Goal: Task Accomplishment & Management: Use online tool/utility

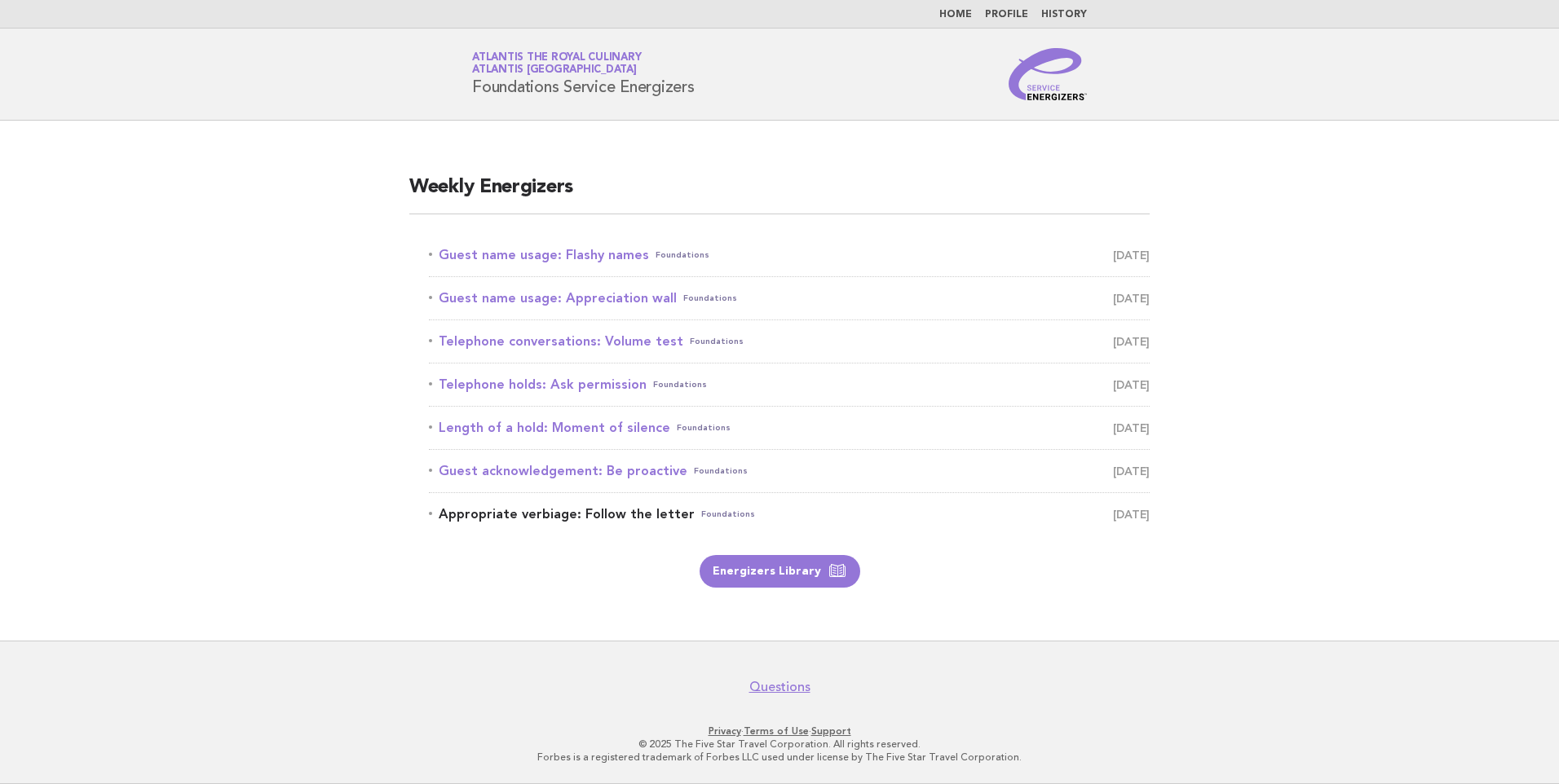
click at [612, 509] on link "Appropriate verbiage: Follow the letter Foundations August 23" at bounding box center [788, 514] width 720 height 23
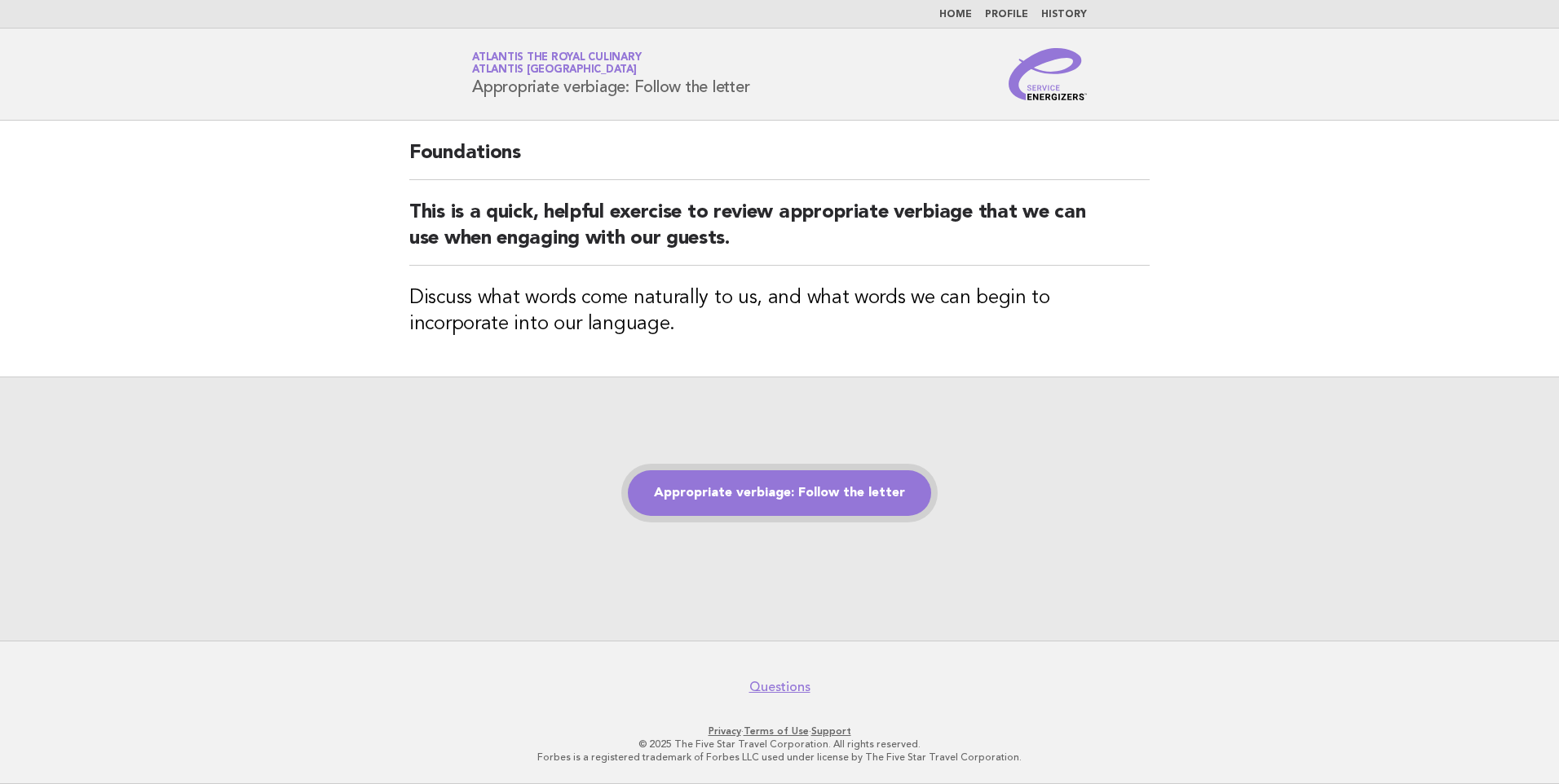
click at [782, 490] on link "Appropriate verbiage: Follow the letter" at bounding box center [780, 492] width 304 height 45
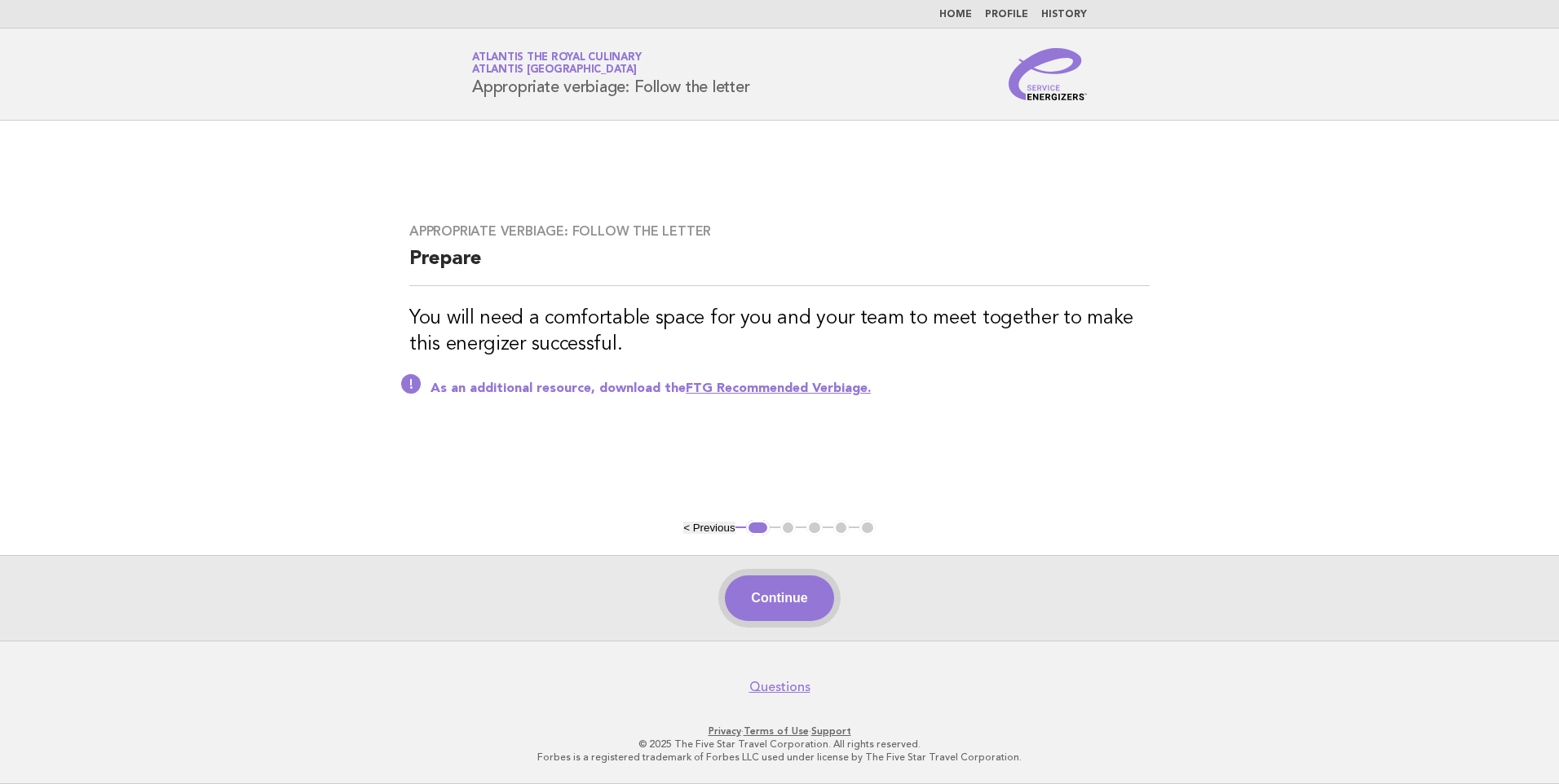
click at [781, 588] on button "Continue" at bounding box center [780, 598] width 108 height 45
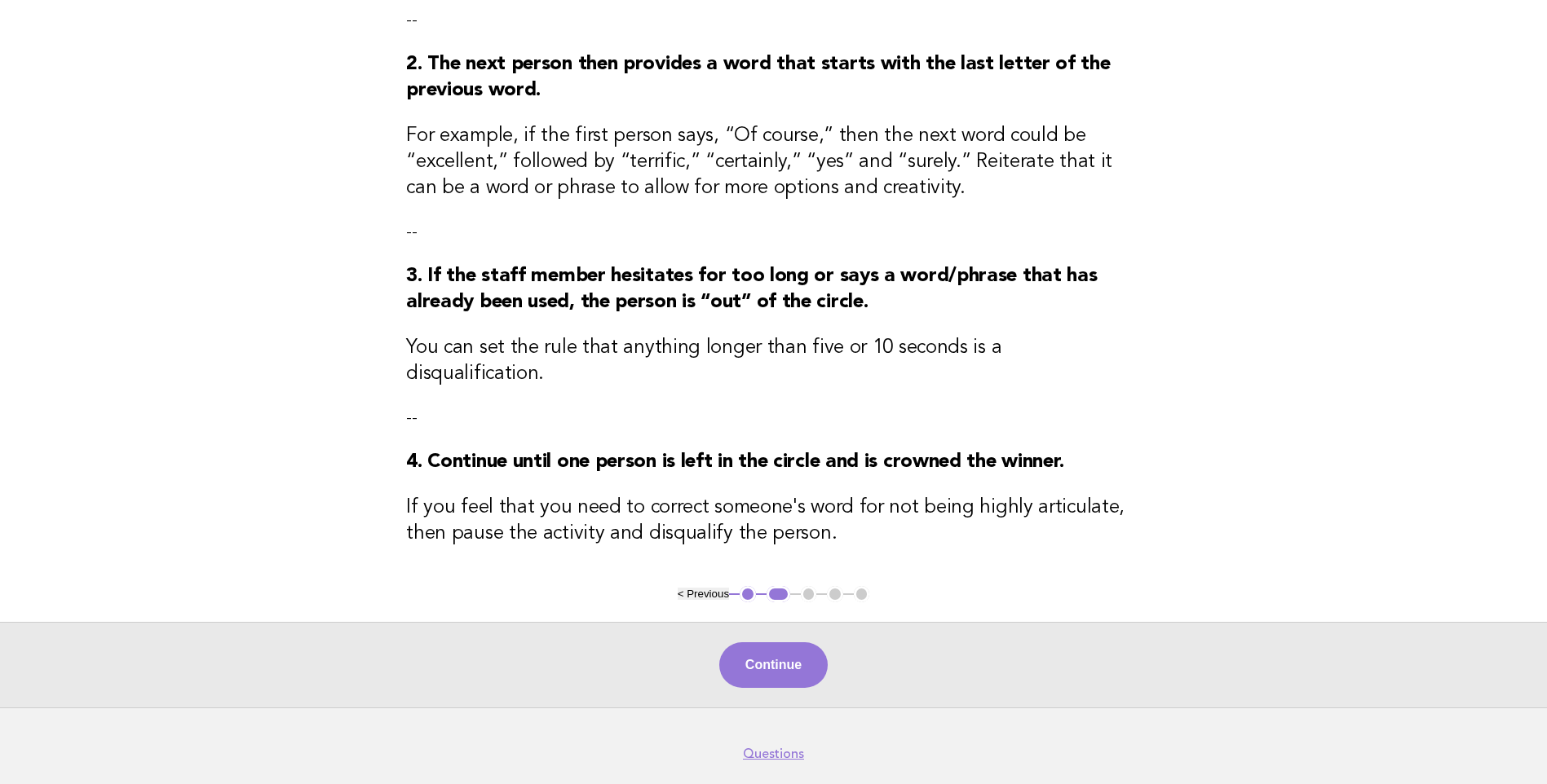
scroll to position [375, 0]
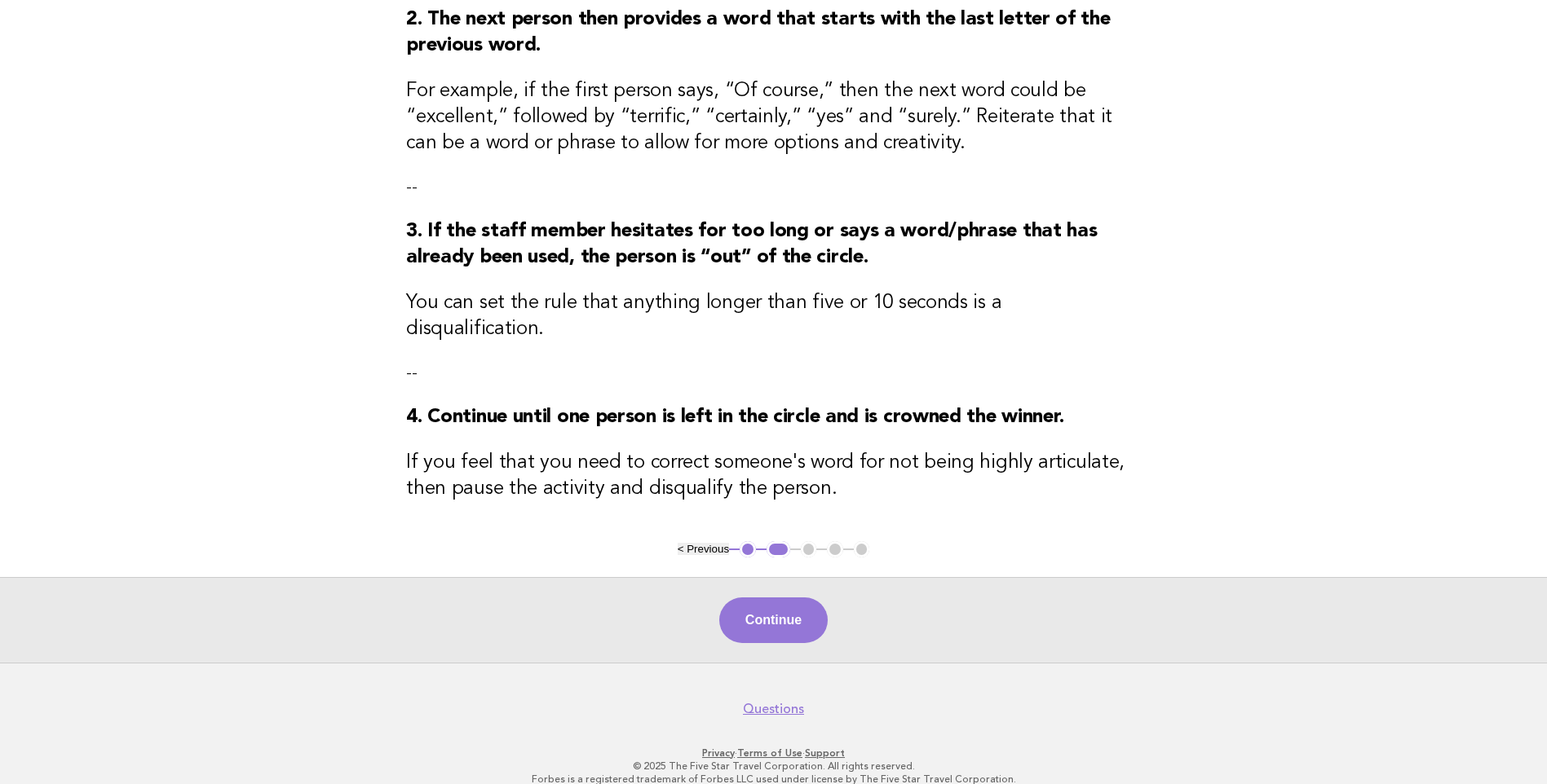
click at [750, 541] on button "1" at bounding box center [747, 549] width 17 height 17
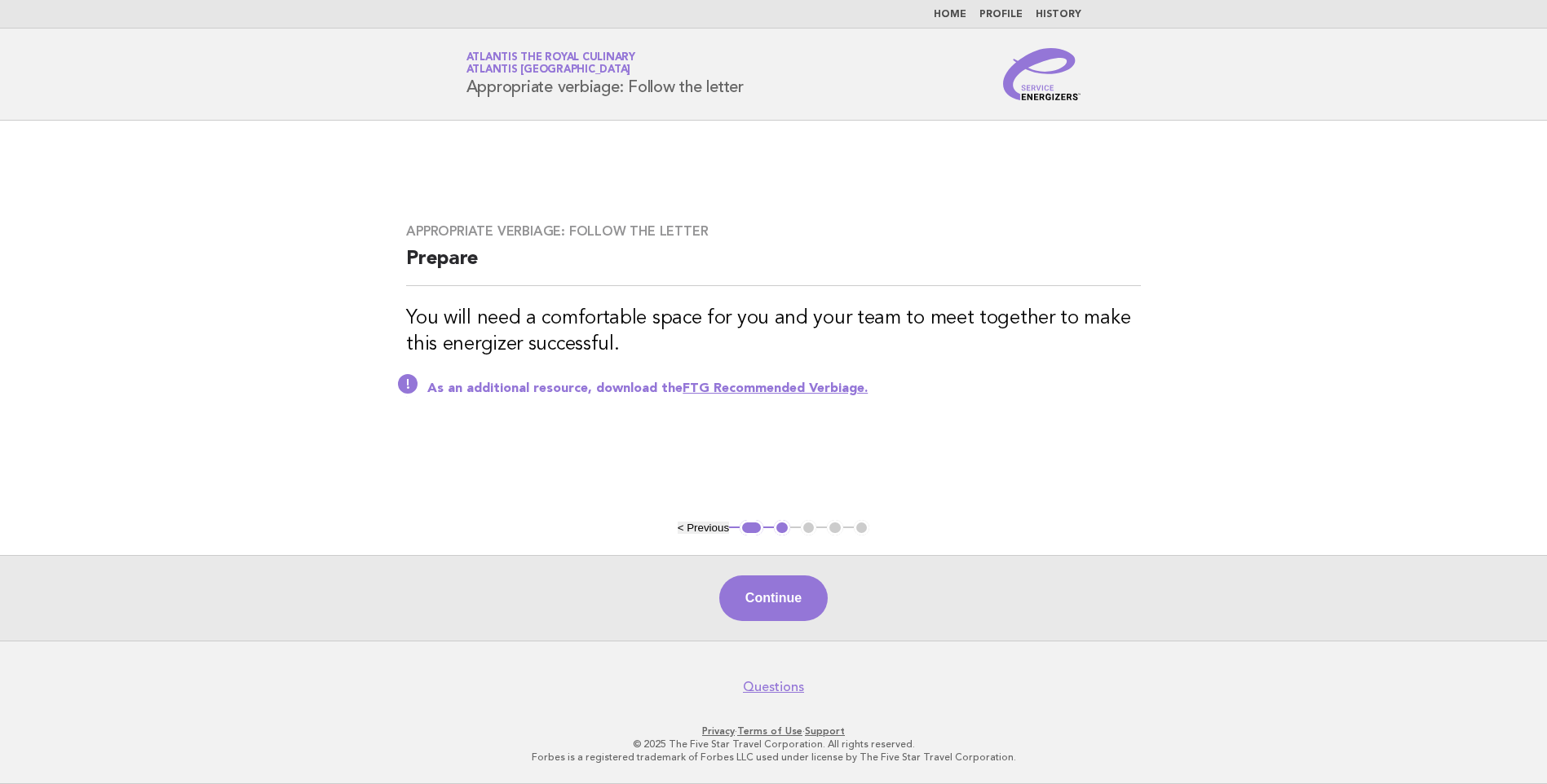
scroll to position [0, 0]
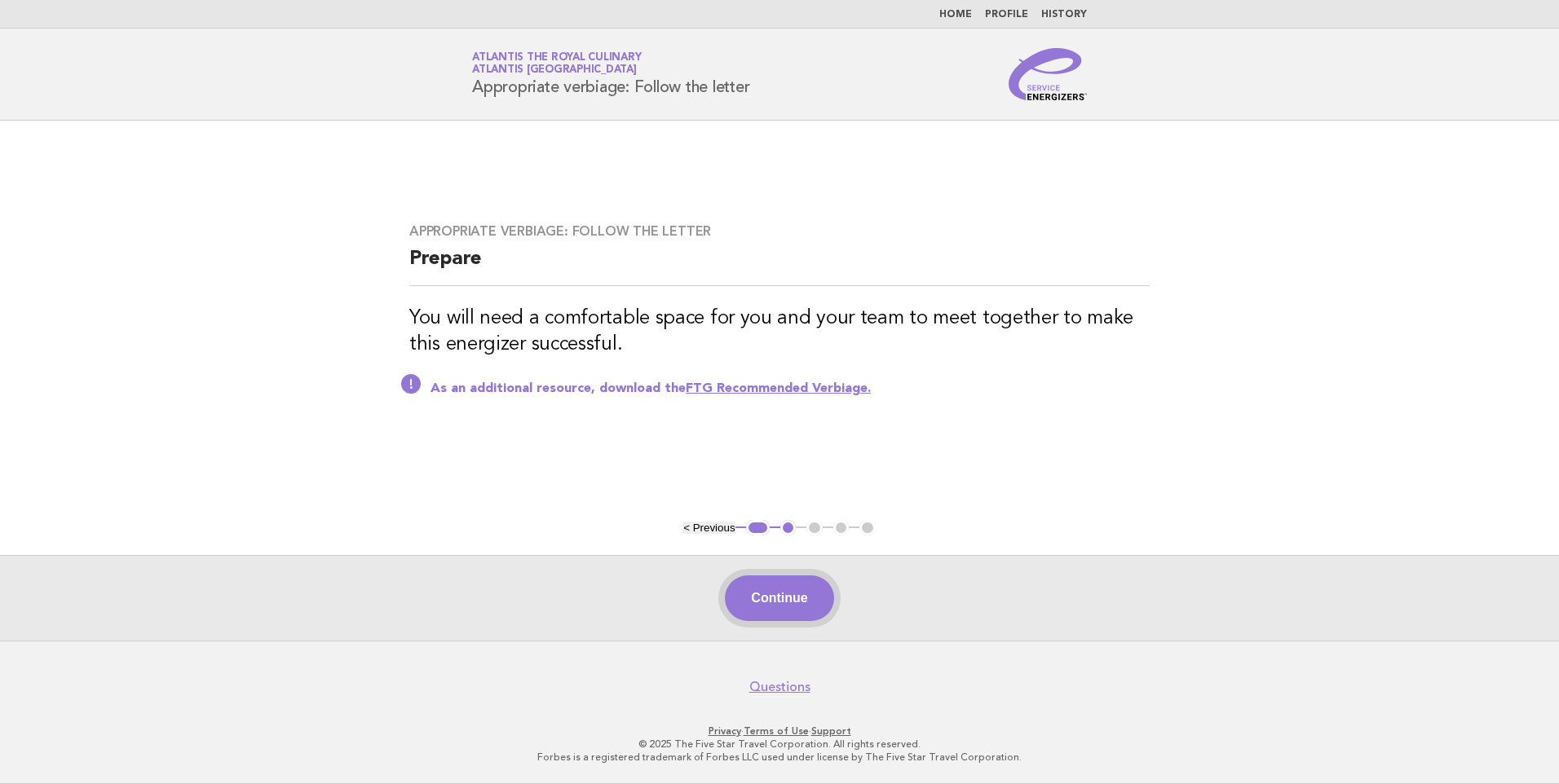
click at [785, 593] on button "Continue" at bounding box center [780, 598] width 108 height 45
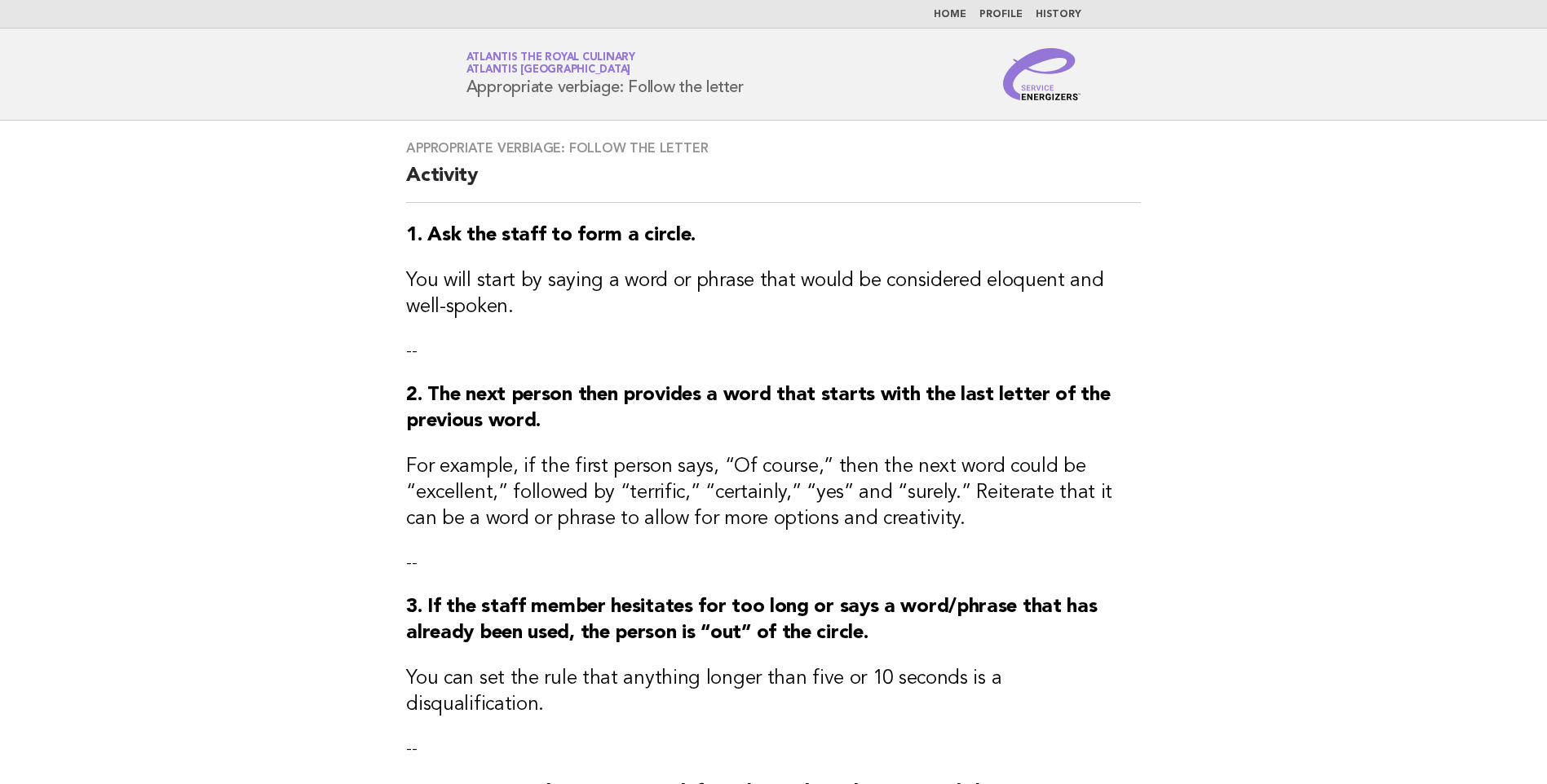
click at [962, 12] on link "Home" at bounding box center [949, 15] width 33 height 10
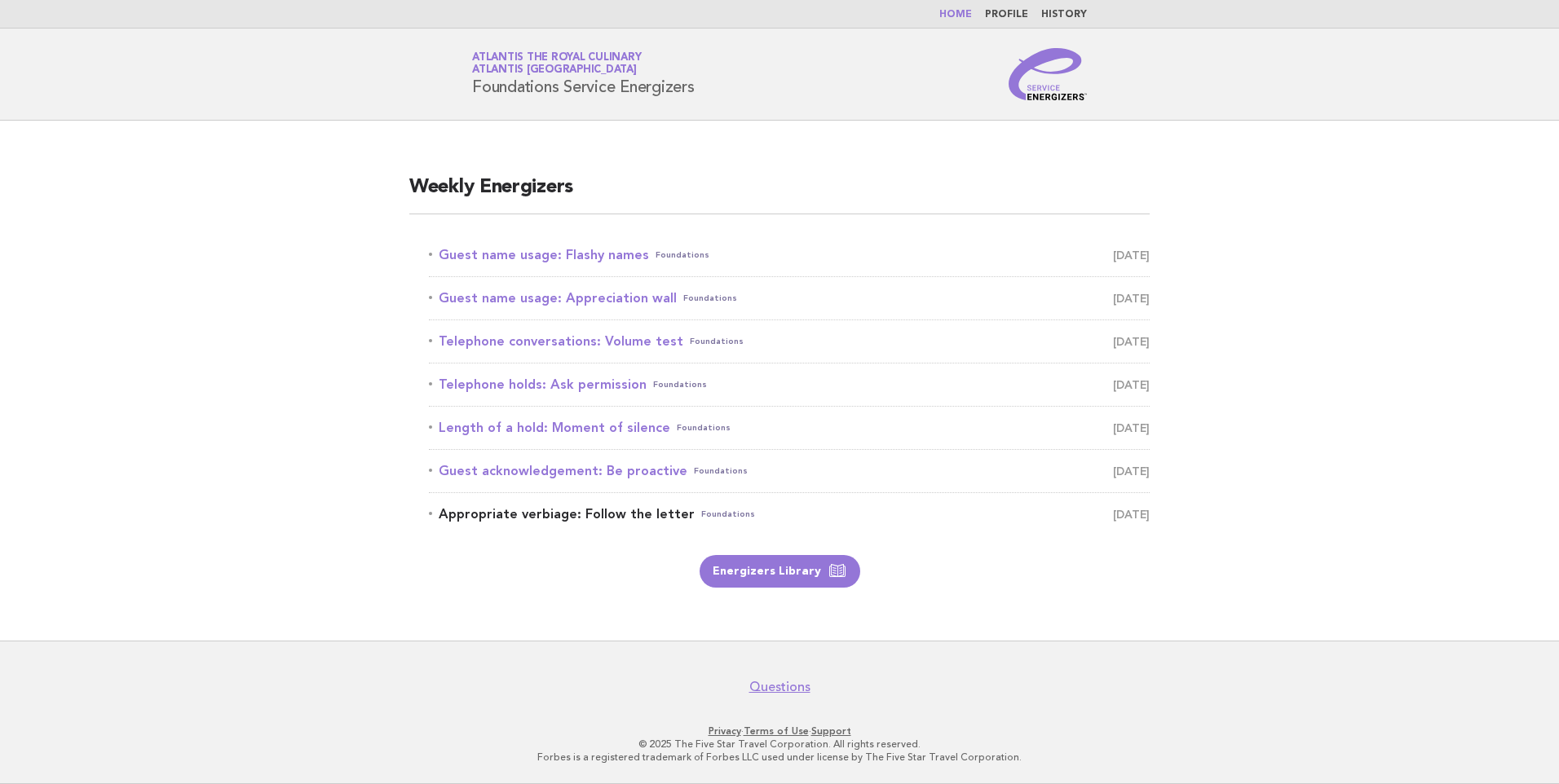
click at [631, 509] on link "Appropriate verbiage: Follow the letter Foundations August 23" at bounding box center [788, 514] width 720 height 23
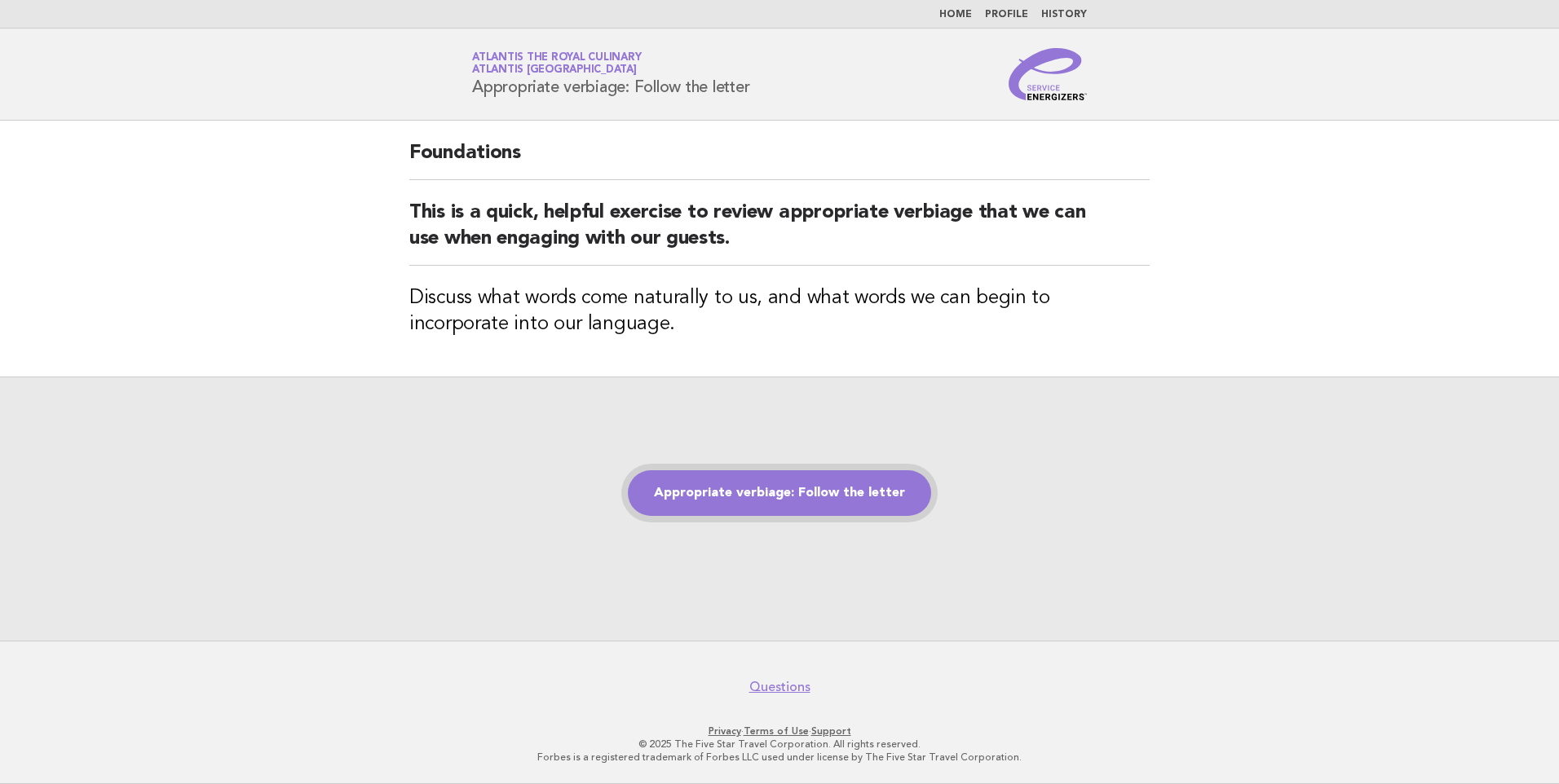
click at [824, 493] on link "Appropriate verbiage: Follow the letter" at bounding box center [780, 492] width 304 height 45
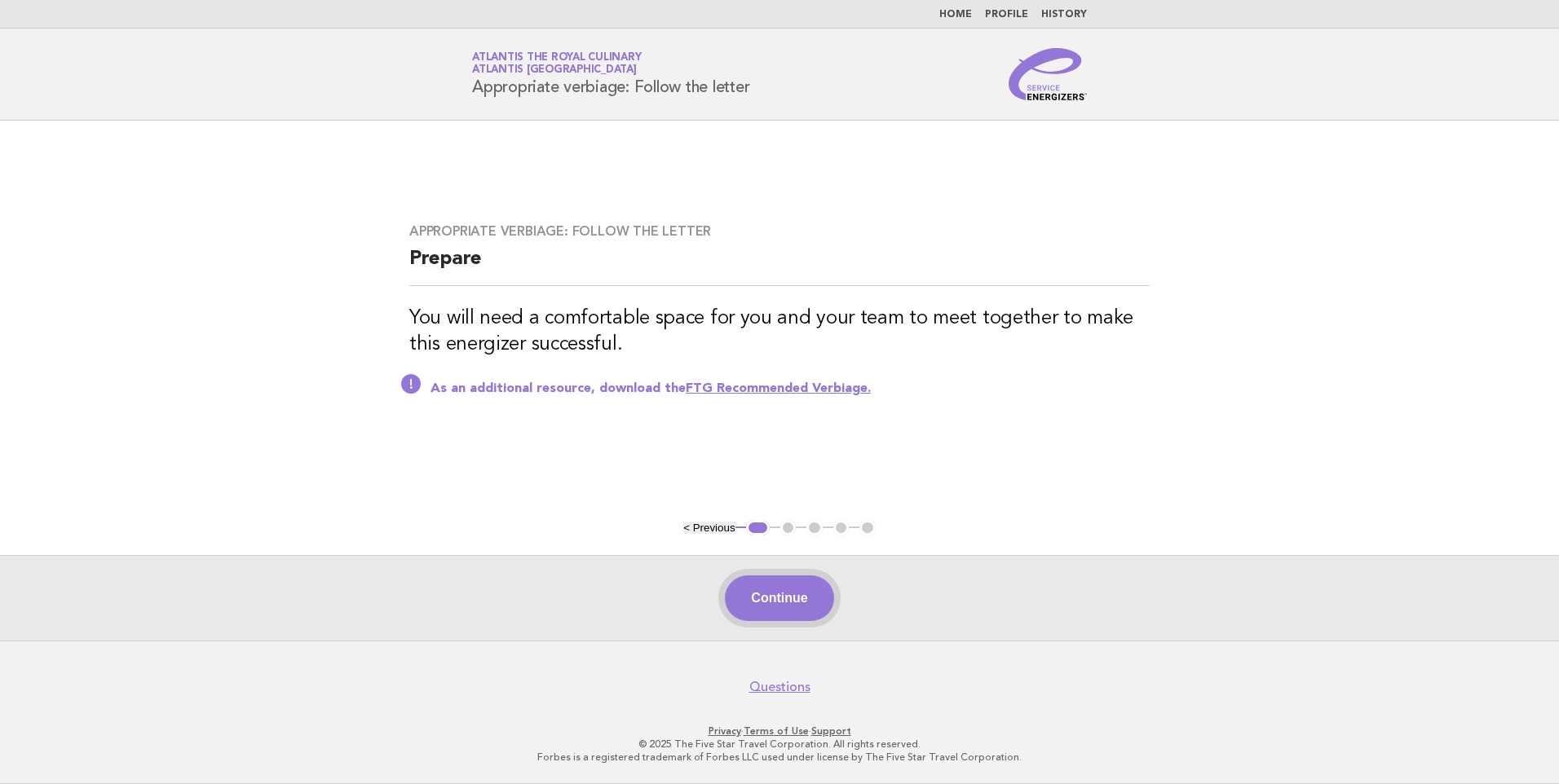
click at [787, 598] on button "Continue" at bounding box center [780, 598] width 108 height 45
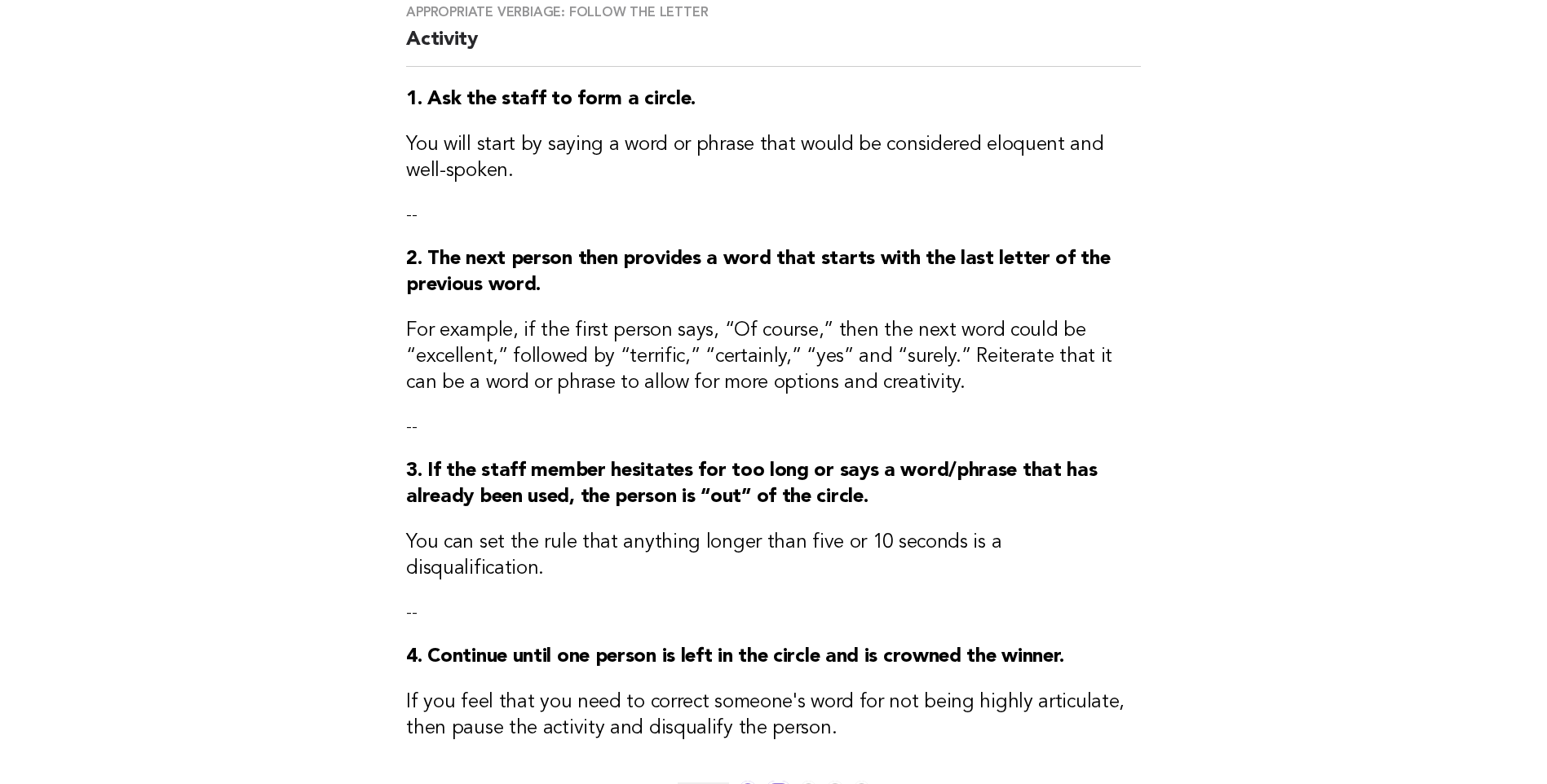
scroll to position [375, 0]
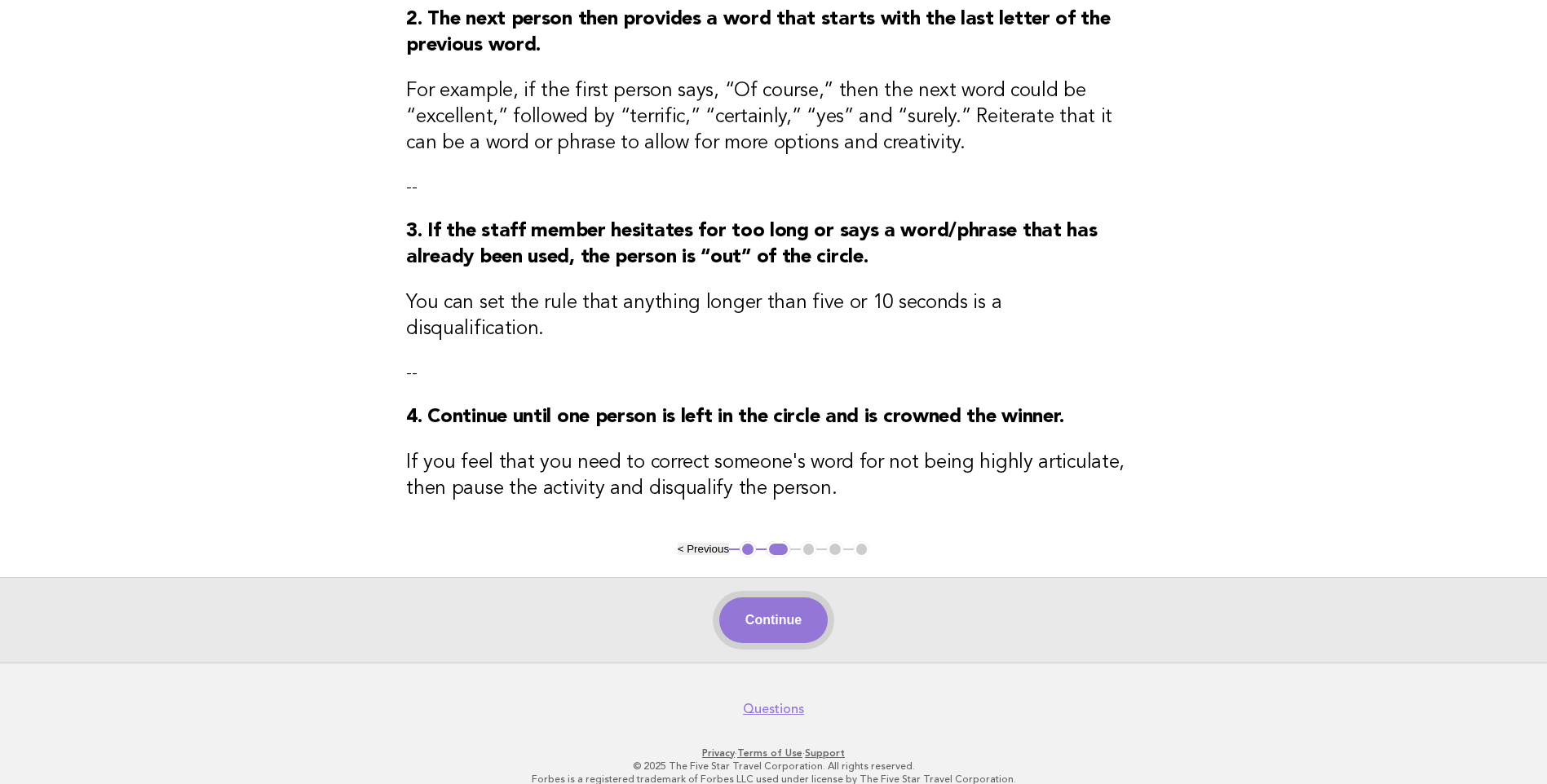
click at [802, 598] on button "Continue" at bounding box center [774, 621] width 108 height 45
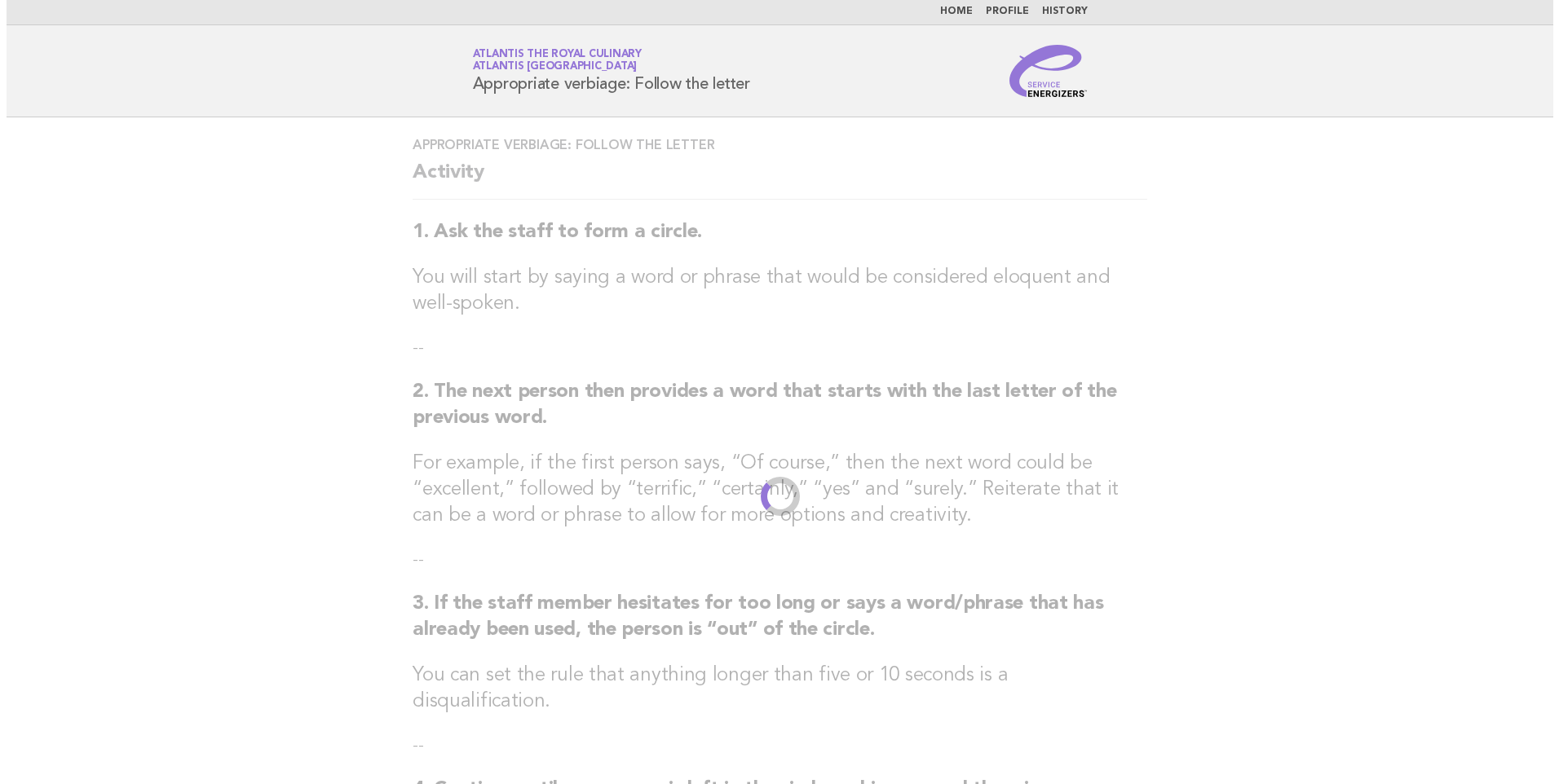
scroll to position [0, 0]
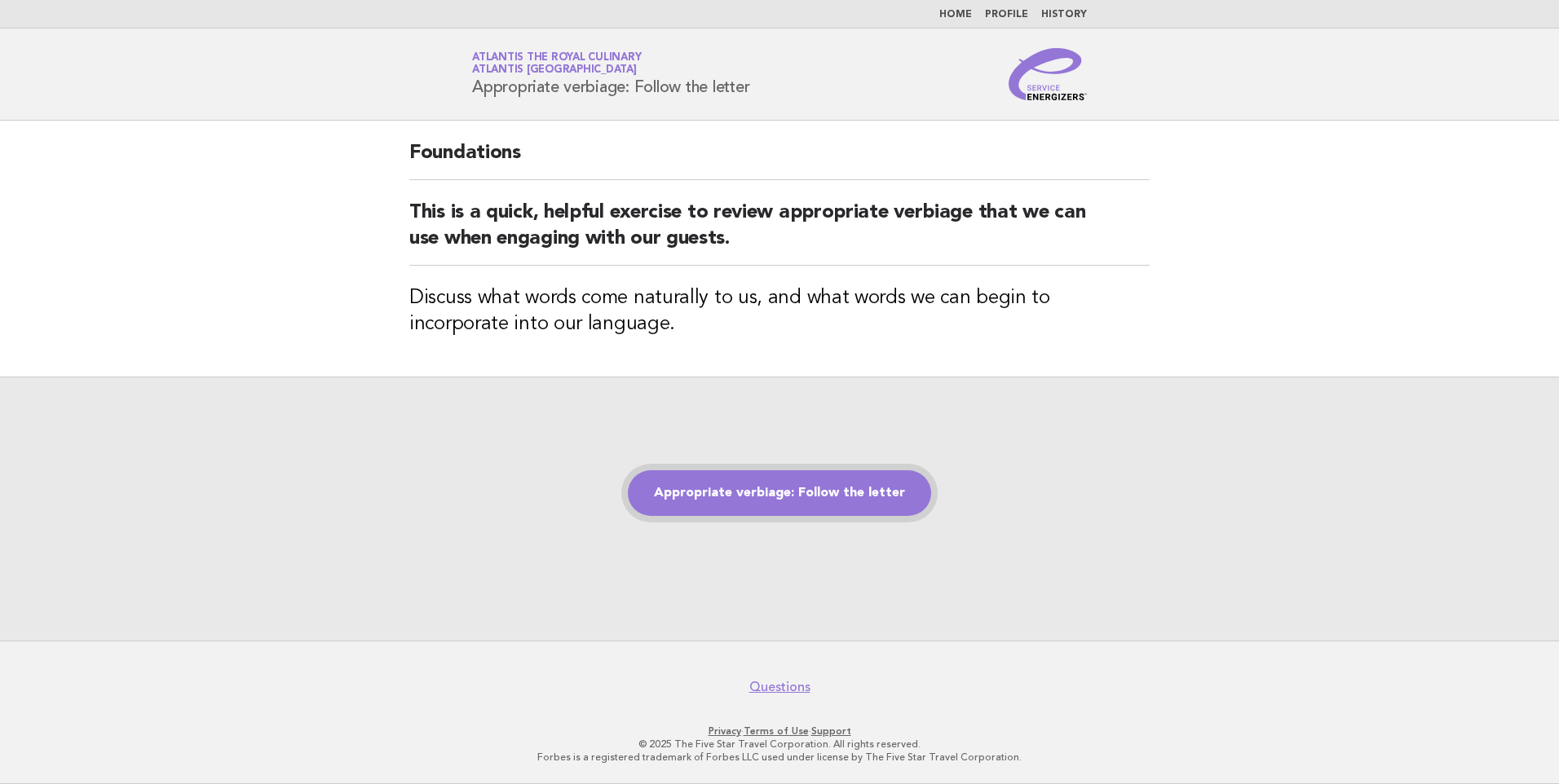
click at [798, 486] on link "Appropriate verbiage: Follow the letter" at bounding box center [780, 492] width 304 height 45
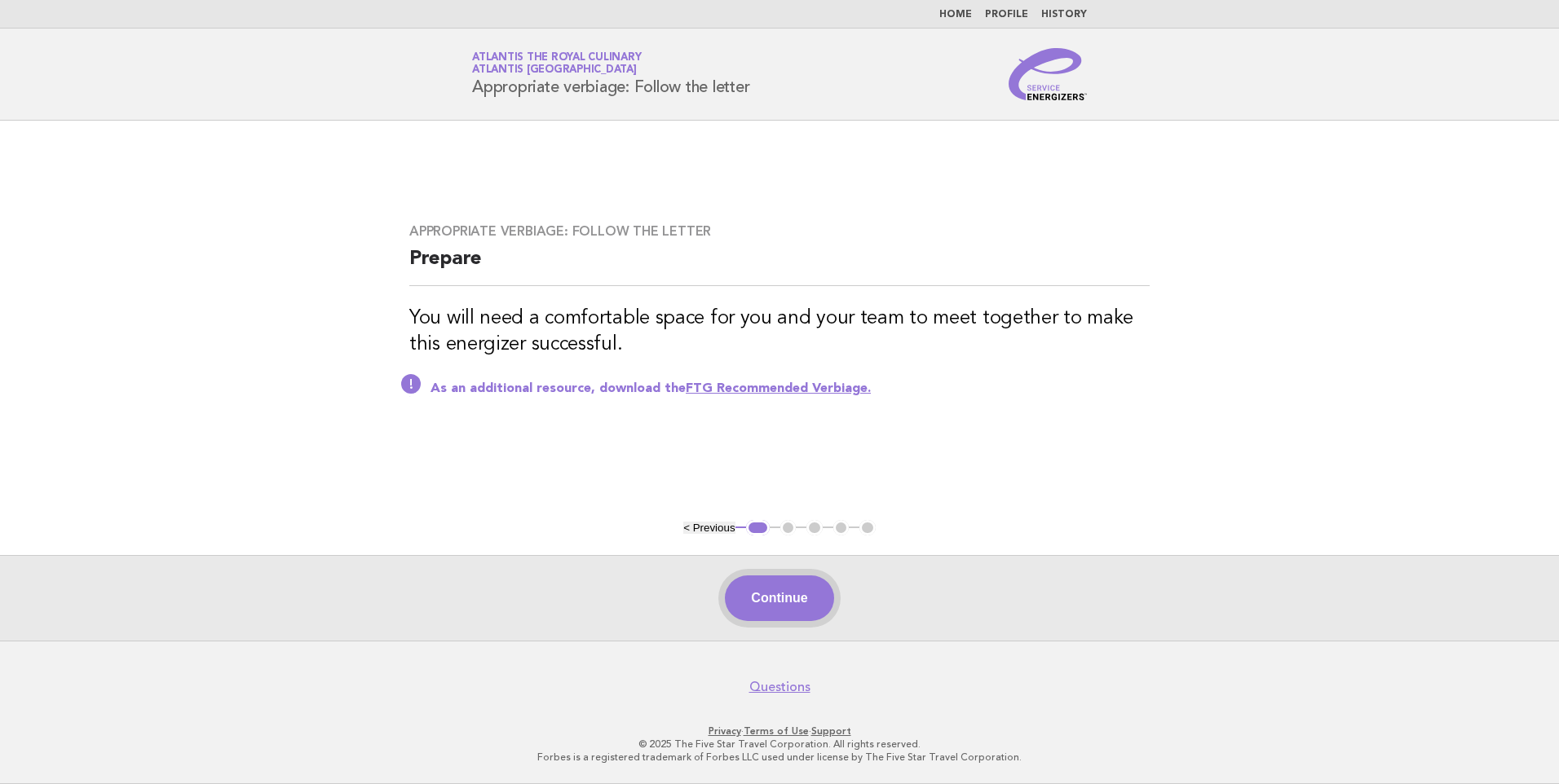
click at [791, 579] on button "Continue" at bounding box center [780, 598] width 108 height 45
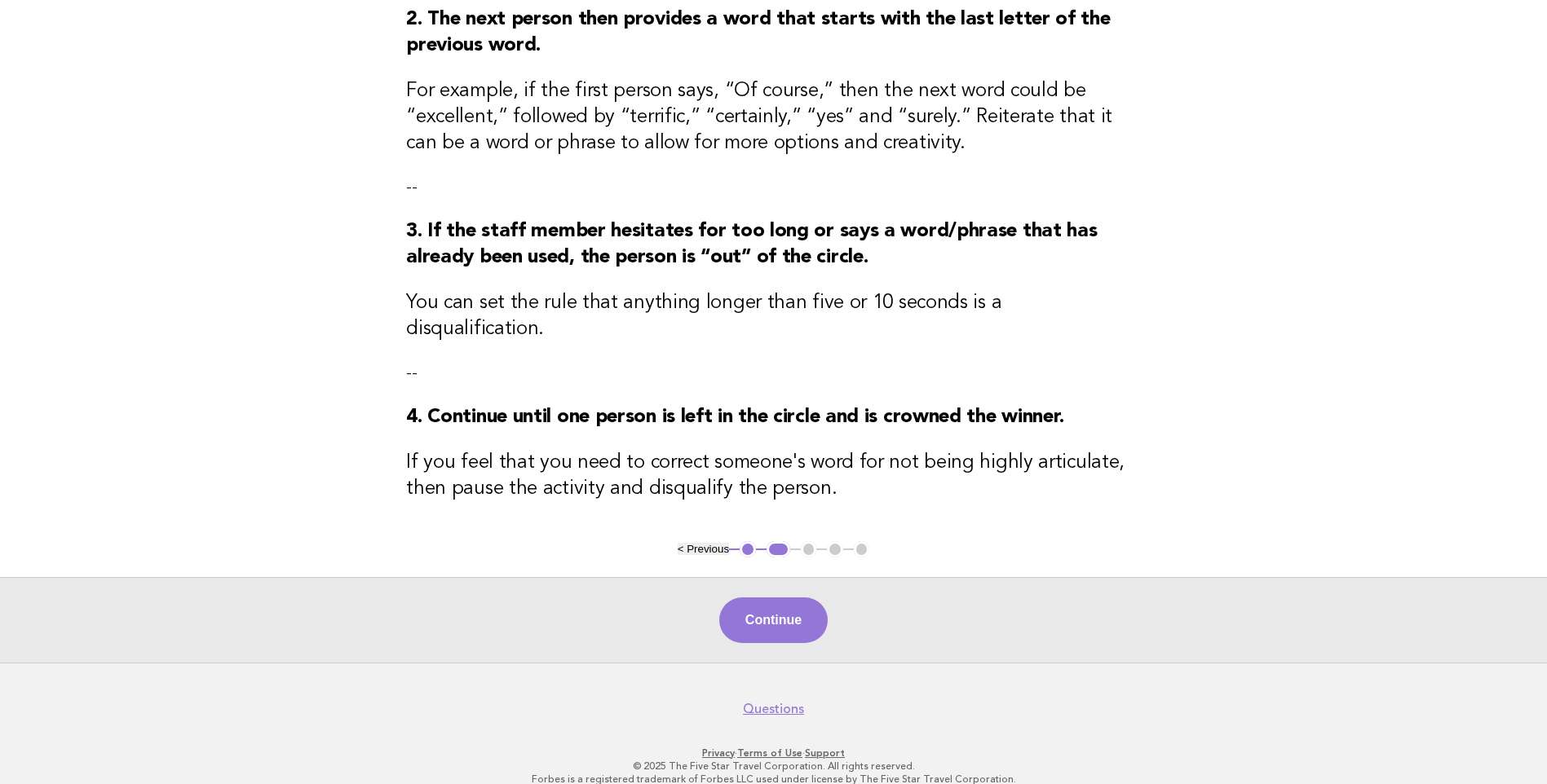
click at [790, 598] on button "Continue" at bounding box center [774, 621] width 108 height 45
